Goal: Task Accomplishment & Management: Manage account settings

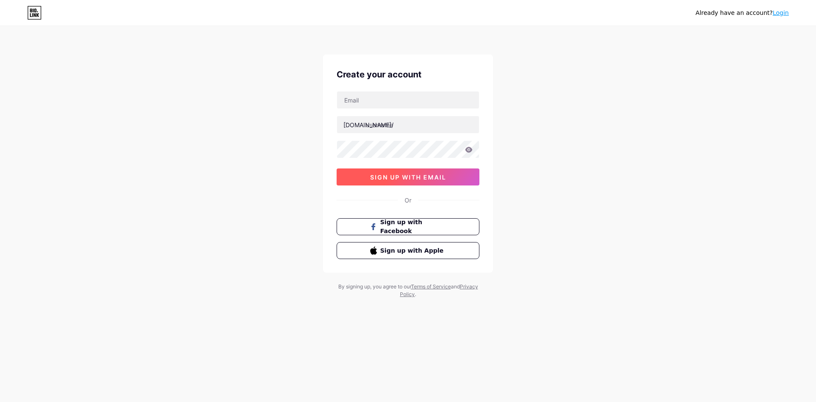
click at [418, 174] on span "sign up with email" at bounding box center [408, 176] width 76 height 7
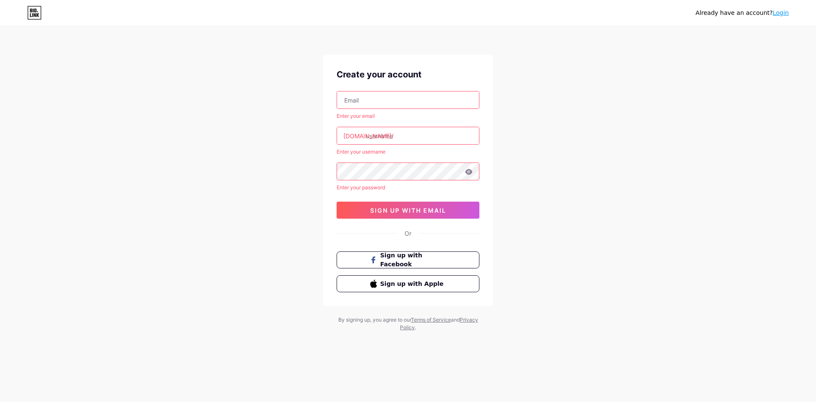
click at [377, 101] on input "text" at bounding box center [408, 99] width 142 height 17
click at [373, 103] on input "text" at bounding box center [408, 99] width 142 height 17
click at [785, 16] on link "Login" at bounding box center [781, 12] width 16 height 7
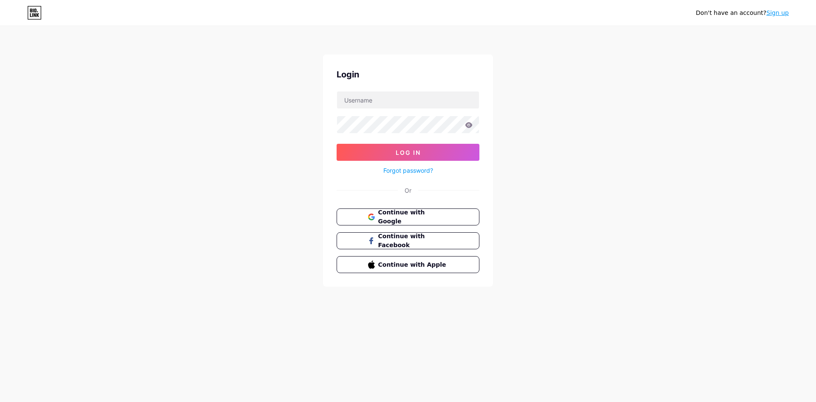
click at [422, 168] on link "Forgot password?" at bounding box center [408, 170] width 50 height 9
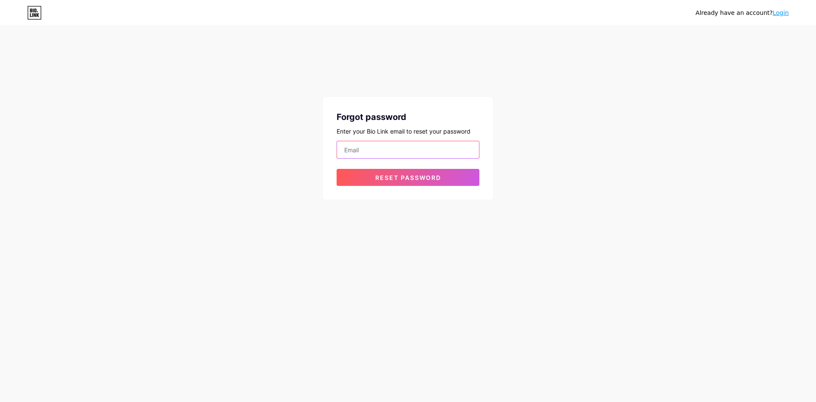
click at [361, 151] on input "email" at bounding box center [408, 149] width 142 height 17
type input "annhienbcr99"
